Goal: Use online tool/utility: Utilize a website feature to perform a specific function

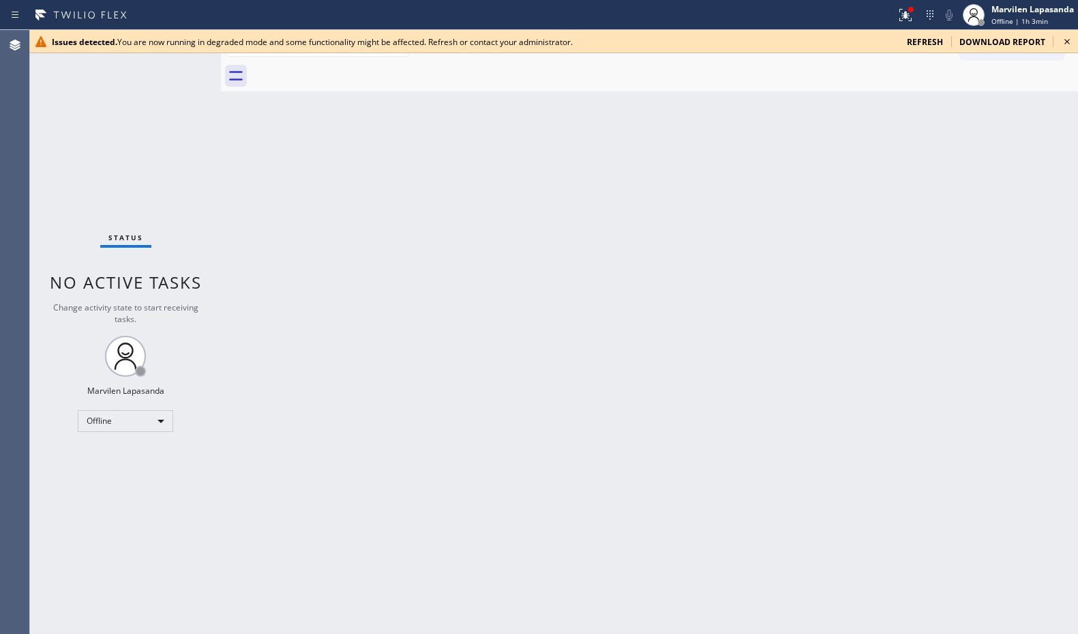
click at [1069, 46] on icon at bounding box center [1067, 41] width 16 height 16
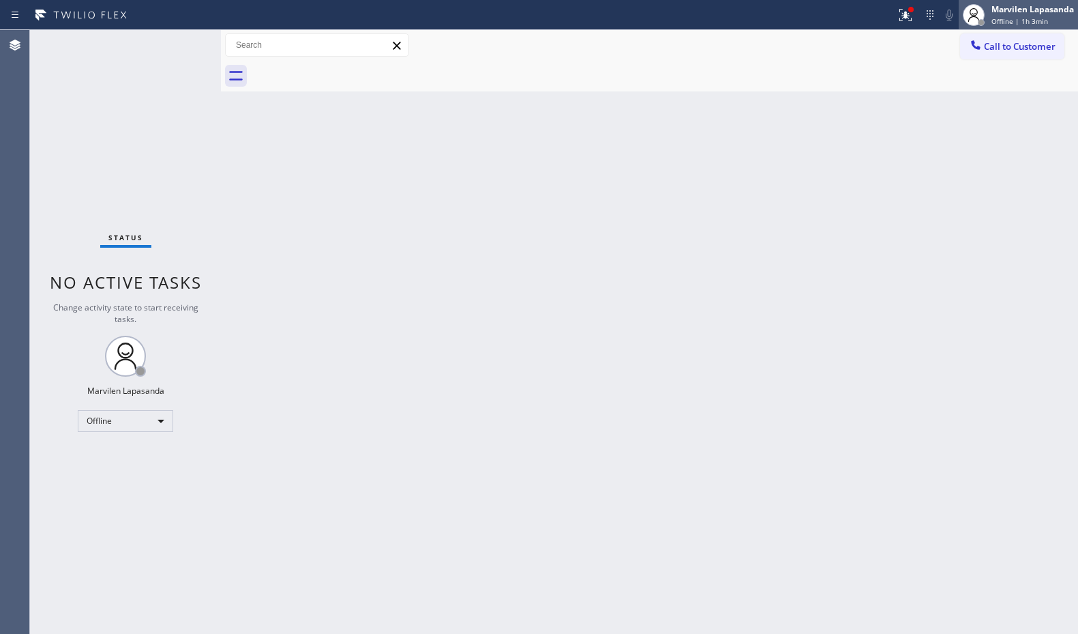
click at [1034, 26] on div "Marvilen Lapasanda Offline | 1h 3min" at bounding box center [1033, 15] width 89 height 24
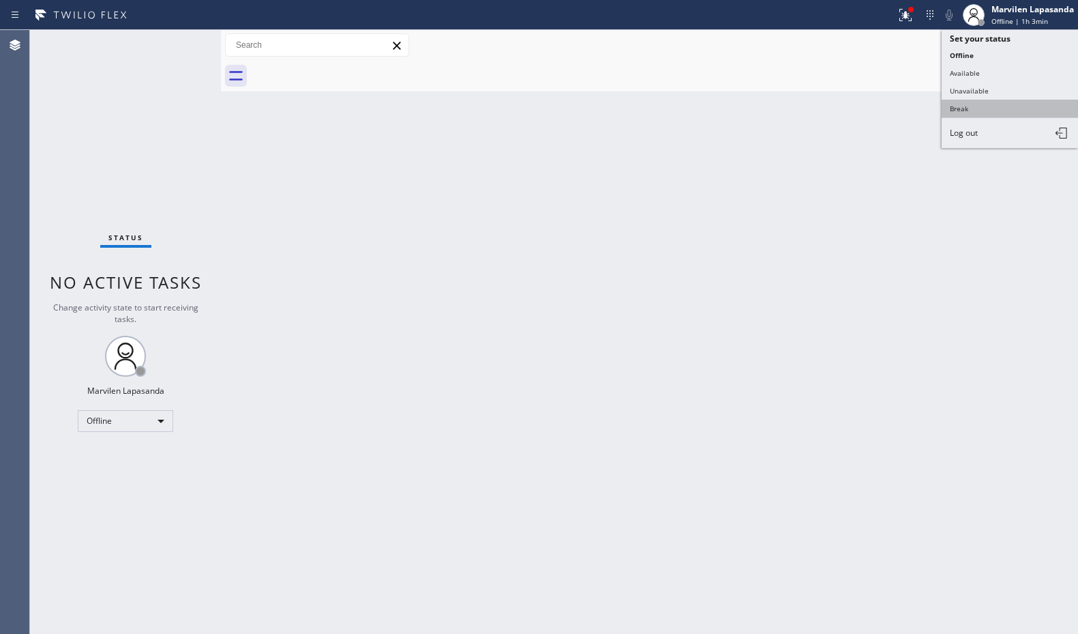
click at [973, 113] on button "Break" at bounding box center [1010, 109] width 136 height 18
